Goal: Find contact information: Find contact information

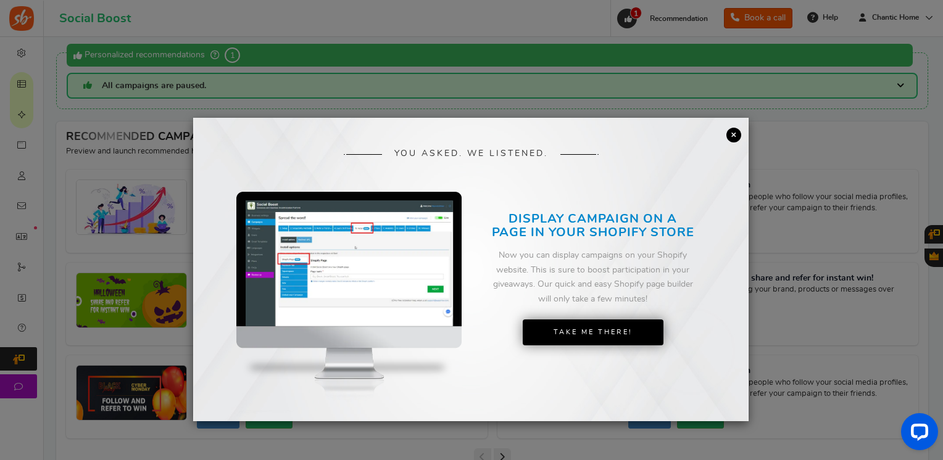
click at [732, 130] on link "×" at bounding box center [733, 135] width 15 height 15
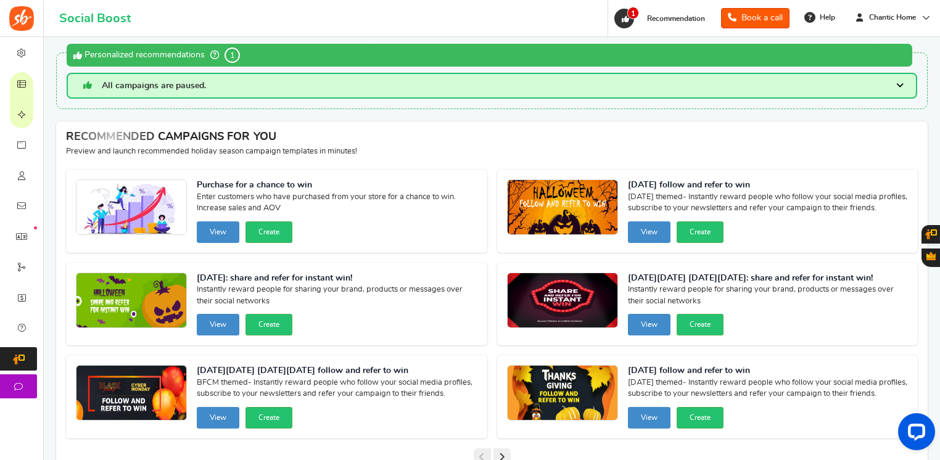
click at [0, 0] on span "Campaigns" at bounding box center [0, 0] width 0 height 0
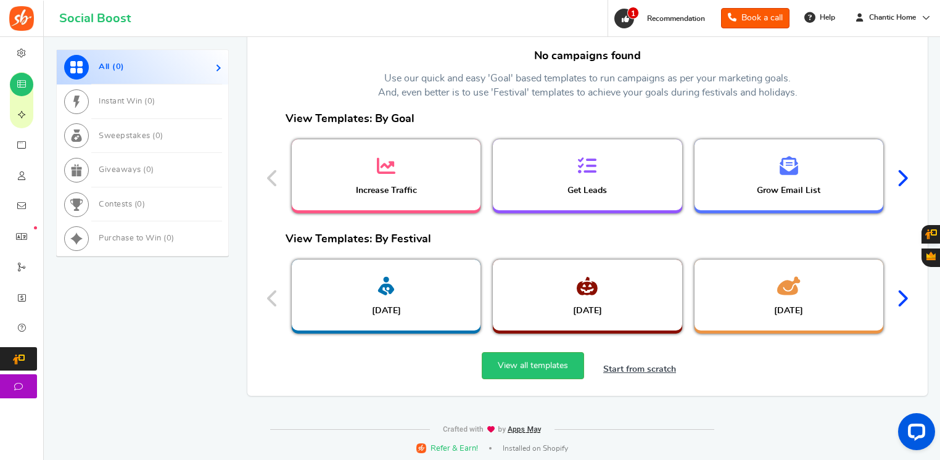
scroll to position [645, 0]
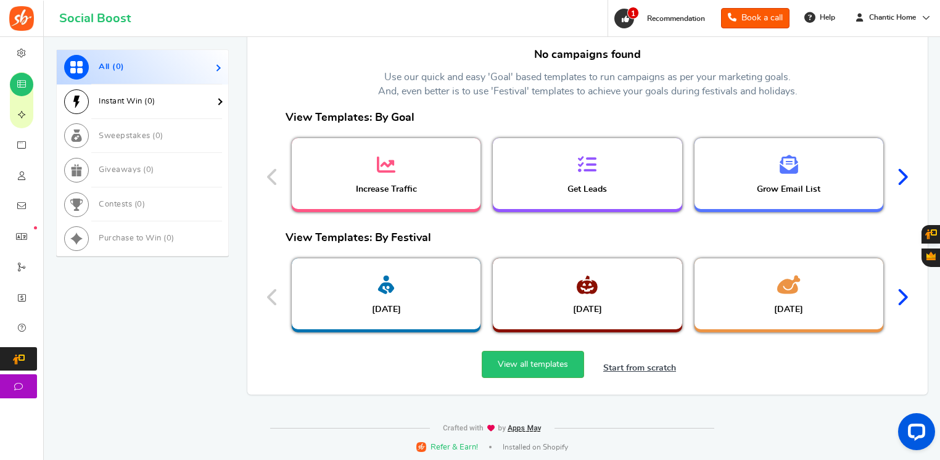
click at [173, 93] on link "Instant Win ( 0 )" at bounding box center [142, 102] width 171 height 35
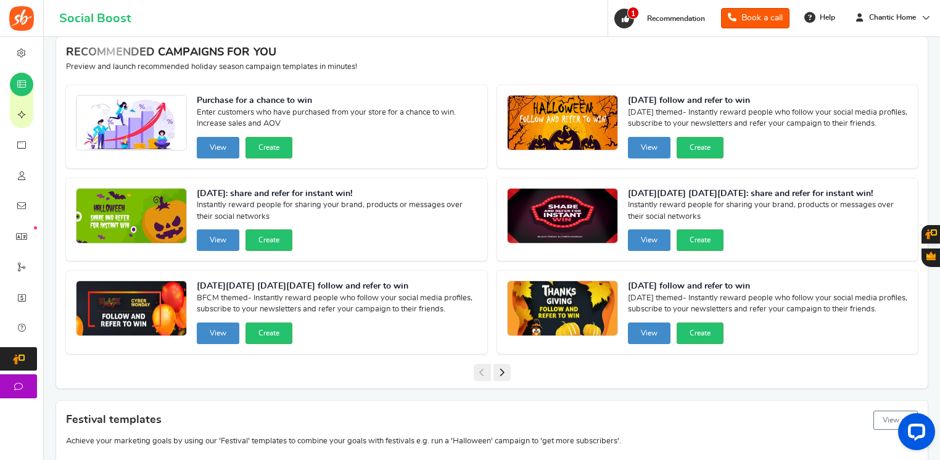
scroll to position [46, 0]
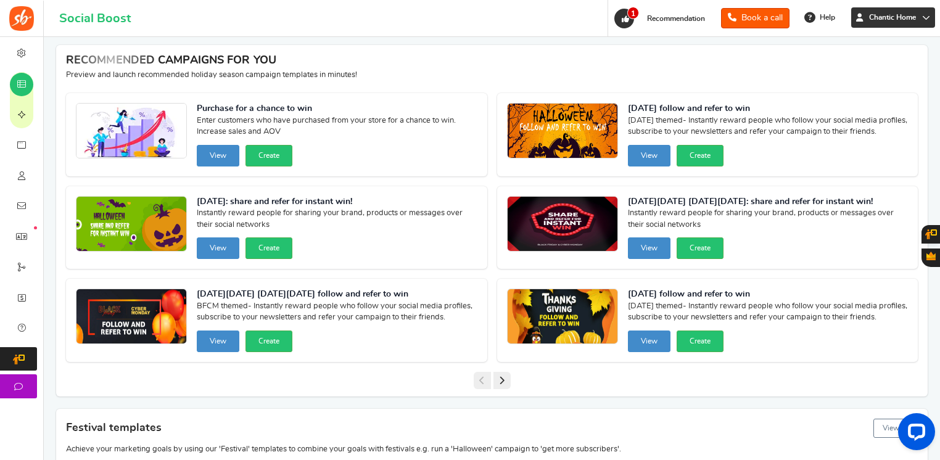
click at [893, 15] on span "Chantic Home" at bounding box center [892, 17] width 57 height 10
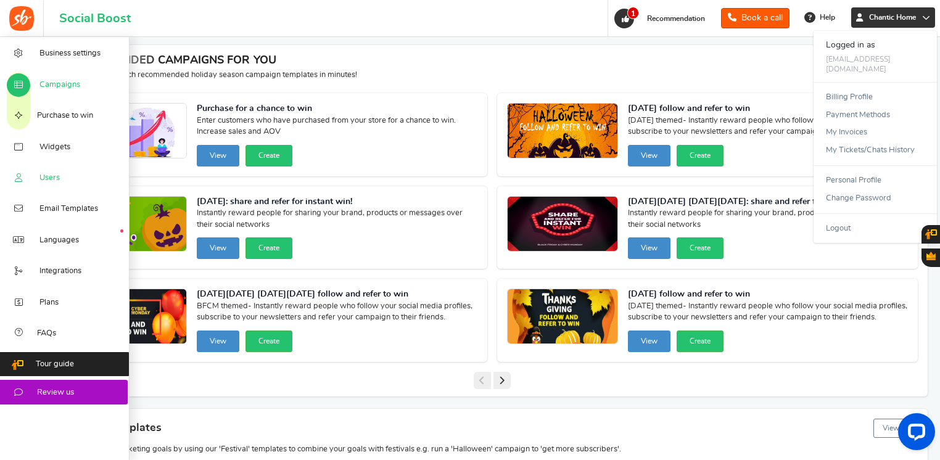
click at [54, 184] on span "Users" at bounding box center [49, 178] width 20 height 11
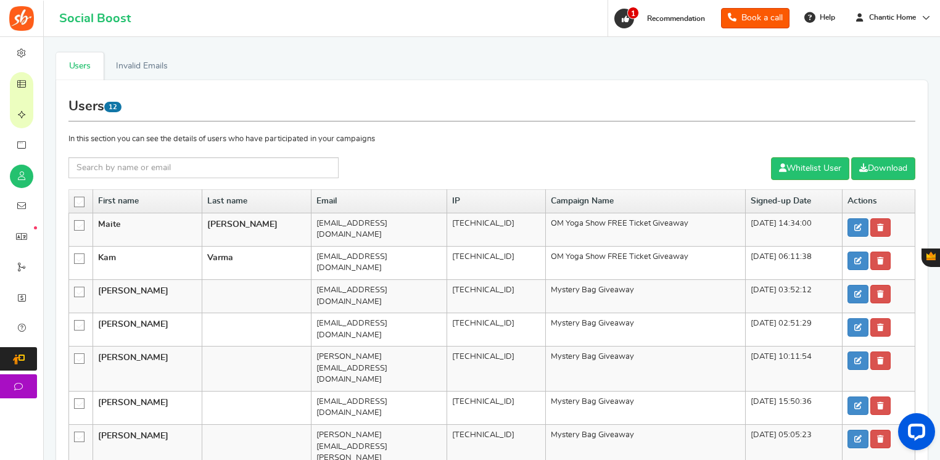
drag, startPoint x: 405, startPoint y: 226, endPoint x: 274, endPoint y: 236, distance: 131.8
click at [274, 236] on tr "[PERSON_NAME] [EMAIL_ADDRESS][DOMAIN_NAME] [TECHNICAL_ID] OM Yoga Show FREE Tic…" at bounding box center [492, 229] width 846 height 33
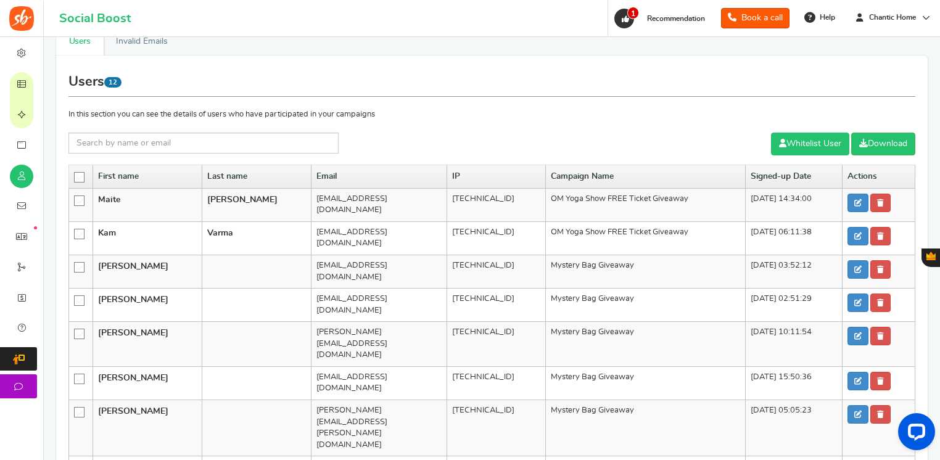
scroll to position [23, 0]
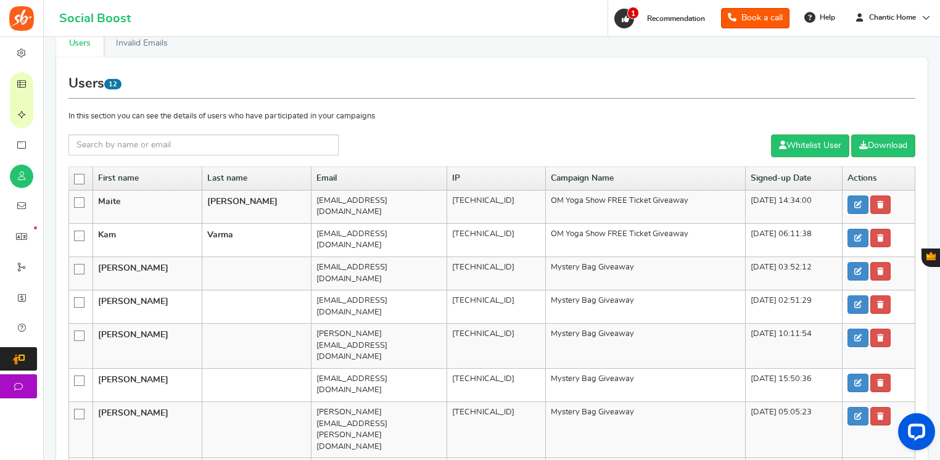
copy tr "[EMAIL_ADDRESS][DOMAIN_NAME]"
drag, startPoint x: 396, startPoint y: 228, endPoint x: 292, endPoint y: 233, distance: 103.7
click at [312, 233] on td "[EMAIL_ADDRESS][DOMAIN_NAME]" at bounding box center [380, 239] width 136 height 33
copy td "[EMAIL_ADDRESS][DOMAIN_NAME]"
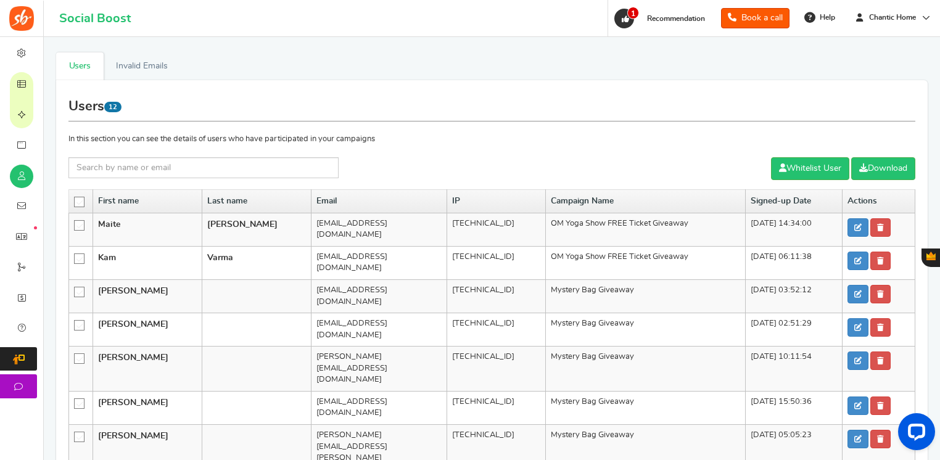
scroll to position [0, 0]
